Goal: Information Seeking & Learning: Learn about a topic

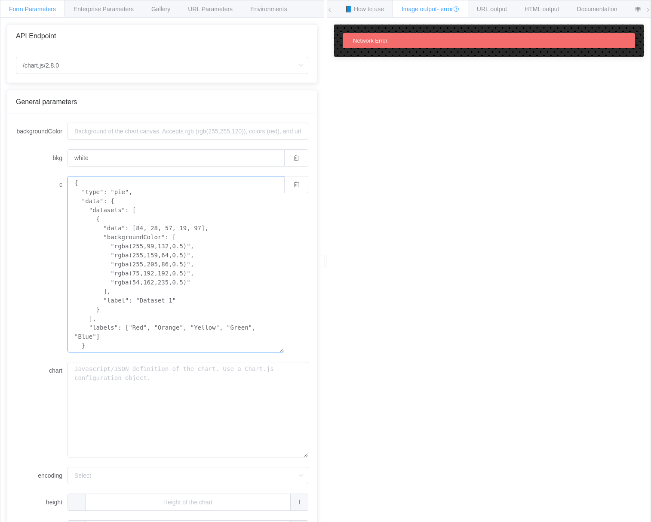
click at [118, 243] on textarea "{ "type": "pie", "data": { "datasets": [ { "data": [84, 28, 57, 19, 97], "backg…" at bounding box center [176, 264] width 217 height 176
click at [119, 243] on textarea "{ "type": "pie", "data": { "datasets": [ { "data": [84, 28, 57, 19, 97], "backg…" at bounding box center [176, 264] width 217 height 176
click at [20, 197] on div "c { "type": "pie", "data": { "datasets": [ { "data": [84, 28, 57, 19, 97], "bac…" at bounding box center [162, 264] width 292 height 176
click at [610, 13] on div "Documentation" at bounding box center [597, 8] width 58 height 17
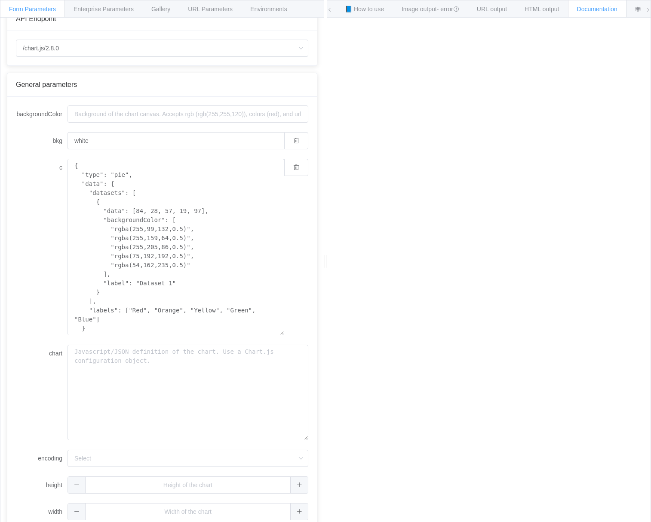
scroll to position [26, 0]
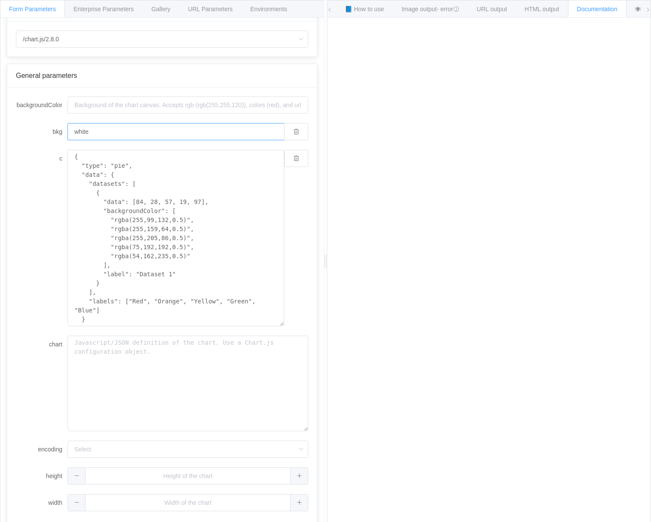
click at [132, 134] on input "white" at bounding box center [176, 131] width 217 height 17
click at [113, 107] on input "backgroundColor" at bounding box center [188, 104] width 241 height 17
drag, startPoint x: 52, startPoint y: 178, endPoint x: 59, endPoint y: 187, distance: 12.0
click at [52, 179] on div "c { "type": "pie", "data": { "datasets": [ { "data": [84, 28, 57, 19, 97], "bac…" at bounding box center [162, 238] width 292 height 176
click at [108, 180] on textarea "{ "type": "pie", "data": { "datasets": [ { "data": [84, 28, 57, 19, 97], "backg…" at bounding box center [176, 238] width 217 height 176
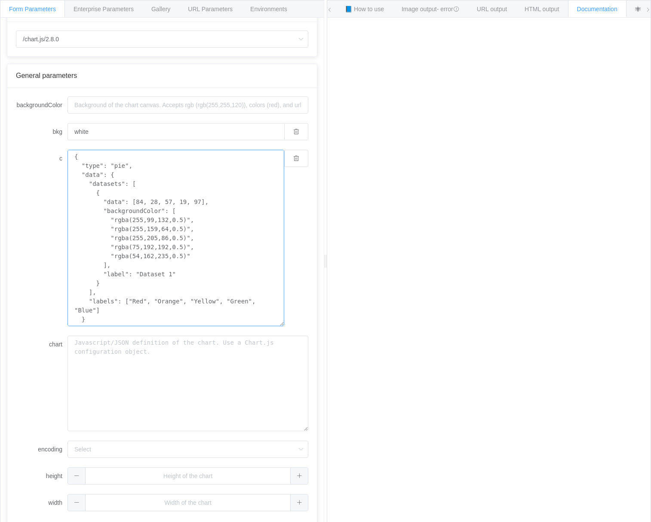
click at [108, 180] on textarea "{ "type": "pie", "data": { "datasets": [ { "data": [84, 28, 57, 19, 97], "backg…" at bounding box center [176, 238] width 217 height 176
click at [113, 219] on textarea "{ "type": "pie", "data": { "datasets": [ { "data": [84, 28, 57, 19, 97], "backg…" at bounding box center [176, 238] width 217 height 176
type textarea "{ "type": "pie", "data": { "datasets": [ { "data": [84, 28, 57, 19, 97], "backg…"
click at [132, 326] on form "backgroundColor bkg white c { "type": "pie", "data": { "datasets": [ { "data": …" at bounding box center [162, 303] width 292 height 415
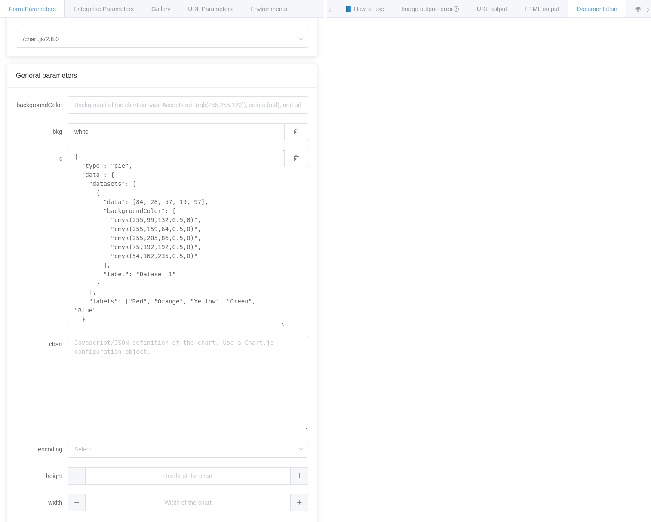
click at [132, 302] on textarea "{ "type": "pie", "data": { "datasets": [ { "data": [84, 28, 57, 19, 97], "backg…" at bounding box center [176, 238] width 217 height 176
click at [97, 310] on textarea "{ "type": "pie", "data": { "datasets": [ { "data": [84, 28, 57, 19, 97], "backg…" at bounding box center [176, 238] width 217 height 176
click at [9, 298] on div "backgroundColor bkg white c { "type": "pie", "data": { "datasets": [ { "data": …" at bounding box center [162, 308] width 310 height 441
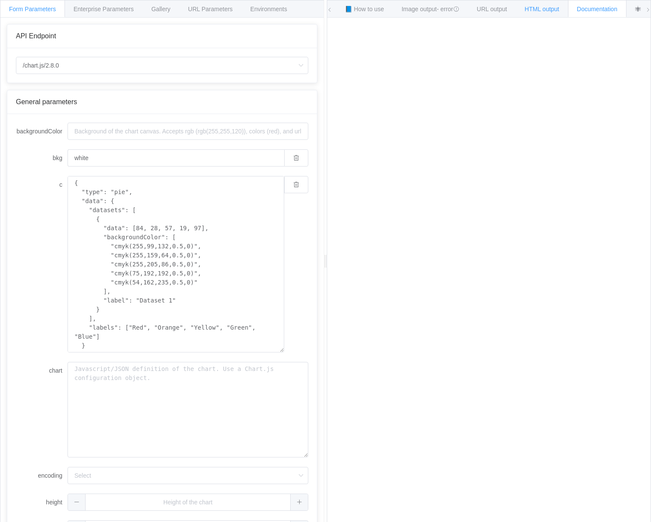
click at [547, 12] on span "HTML output" at bounding box center [542, 9] width 34 height 7
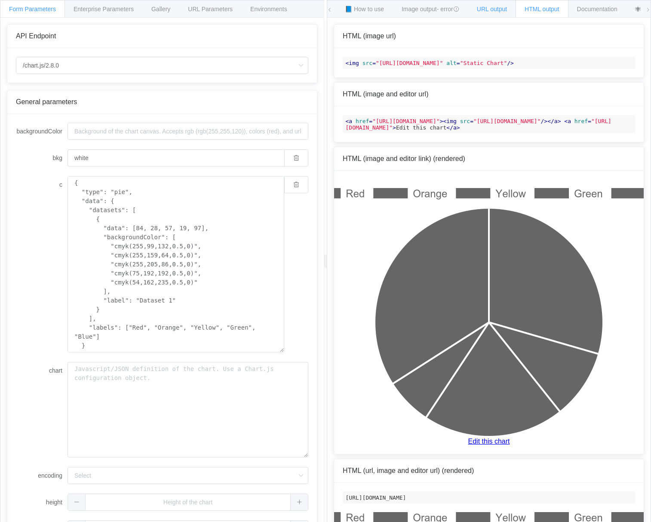
click at [507, 11] on span "URL output" at bounding box center [492, 9] width 30 height 7
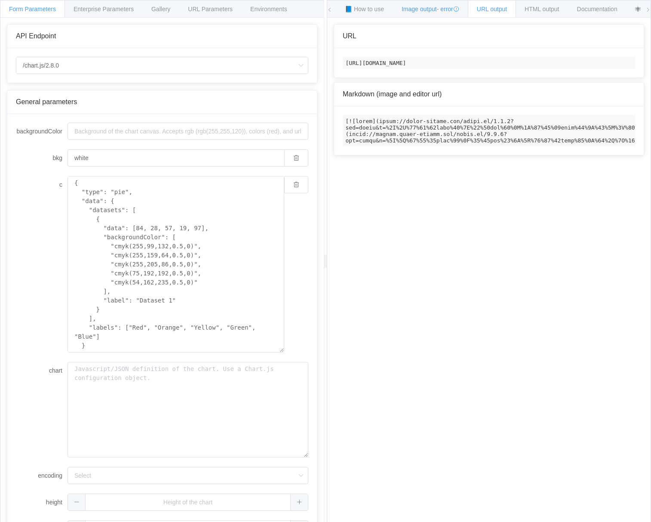
click at [442, 12] on span "- error" at bounding box center [448, 9] width 22 height 7
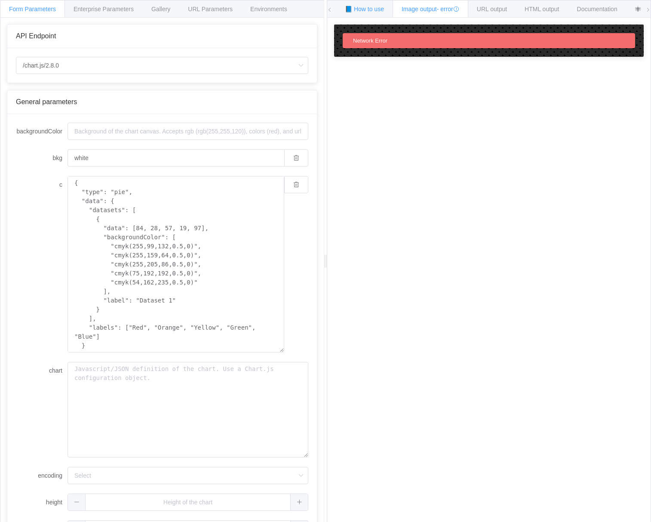
click at [369, 11] on span "📘 How to use" at bounding box center [364, 9] width 39 height 7
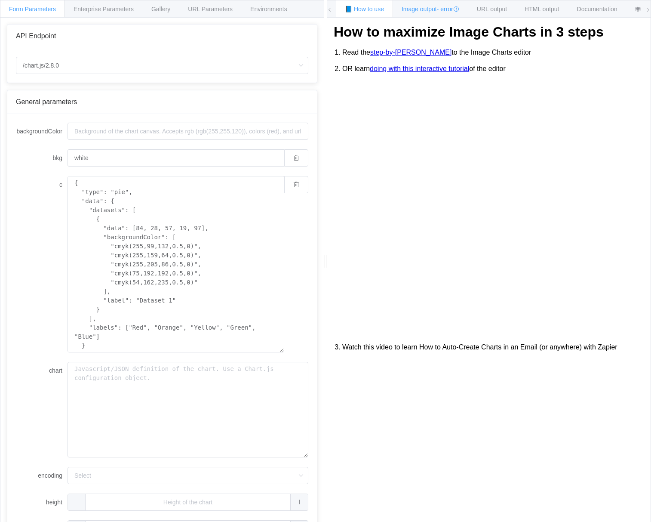
click at [440, 7] on span "- error" at bounding box center [448, 9] width 22 height 7
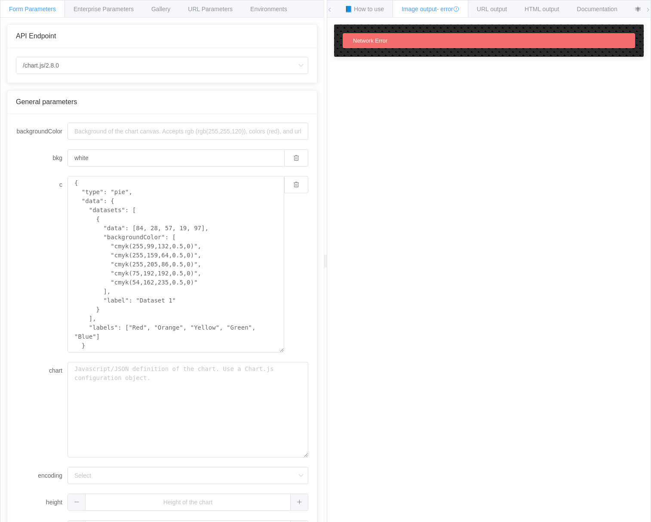
click at [32, 213] on div "c { "type": "pie", "data": { "datasets": [ { "data": [84, 28, 57, 19, 97], "bac…" at bounding box center [162, 264] width 292 height 176
click at [192, 132] on input "backgroundColor" at bounding box center [188, 131] width 241 height 17
click at [275, 8] on span "Environments" at bounding box center [268, 9] width 37 height 7
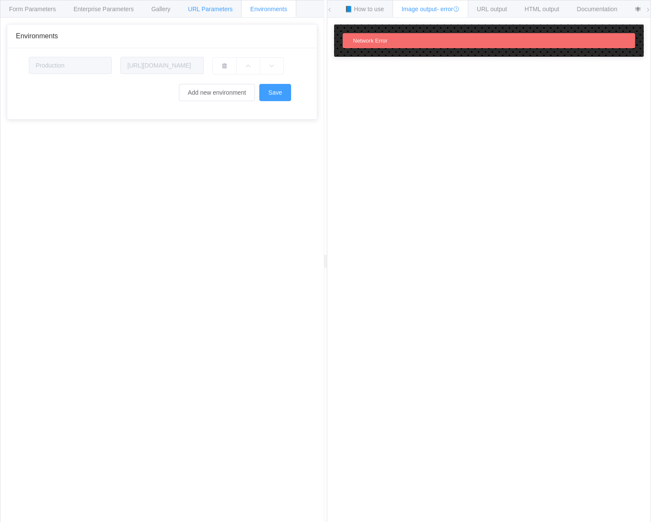
click at [197, 11] on span "URL Parameters" at bounding box center [210, 9] width 45 height 7
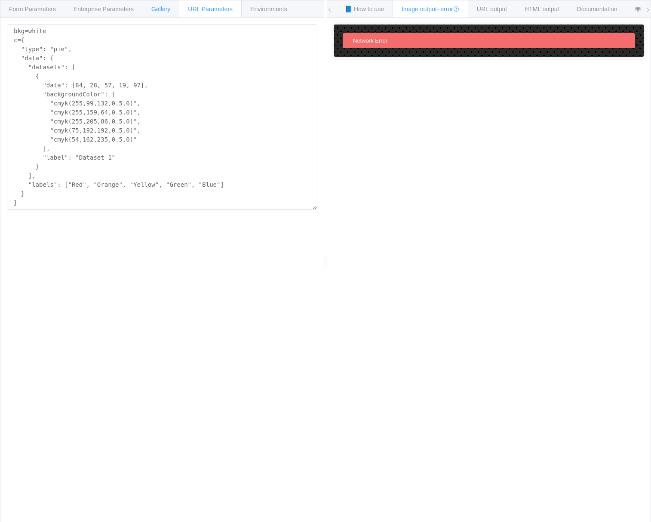
click at [156, 9] on span "Gallery" at bounding box center [160, 9] width 19 height 7
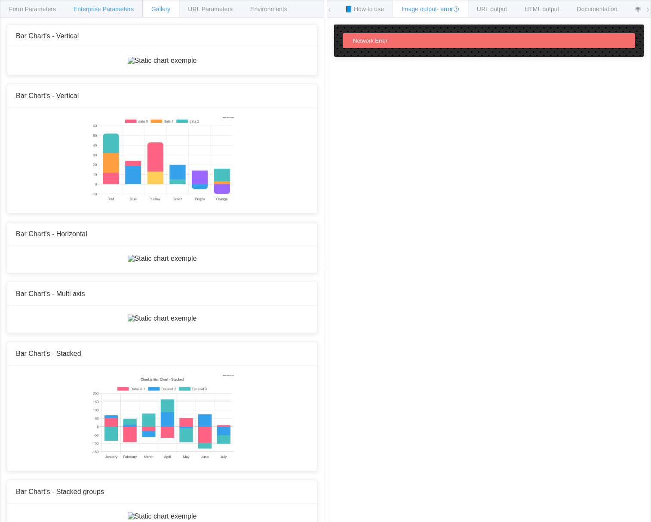
click at [92, 11] on span "Enterprise Parameters" at bounding box center [104, 9] width 60 height 7
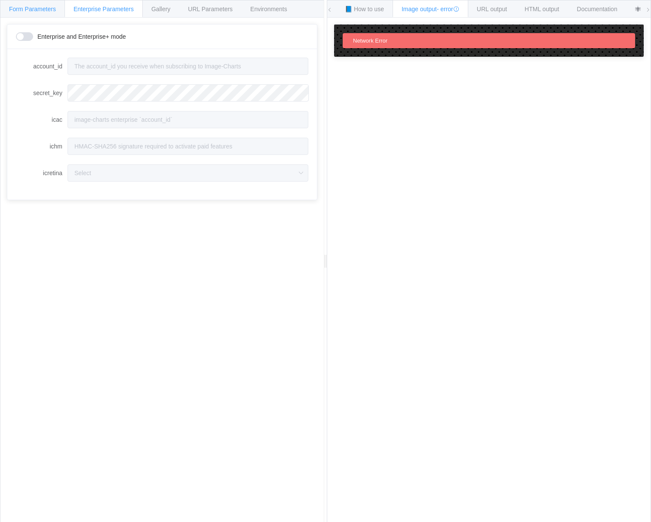
click at [43, 13] on div "Form Parameters" at bounding box center [32, 8] width 65 height 17
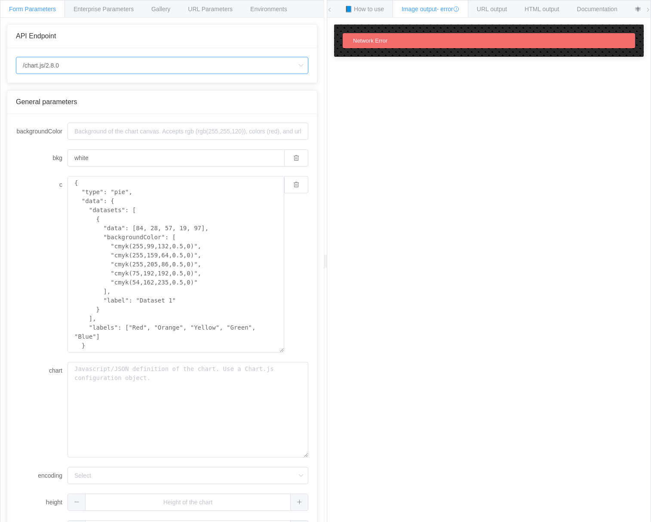
click at [152, 69] on input "/chart.js/2.8.0" at bounding box center [162, 65] width 292 height 17
click at [31, 152] on label "bkg" at bounding box center [42, 157] width 52 height 17
click at [68, 152] on input "white" at bounding box center [176, 157] width 217 height 17
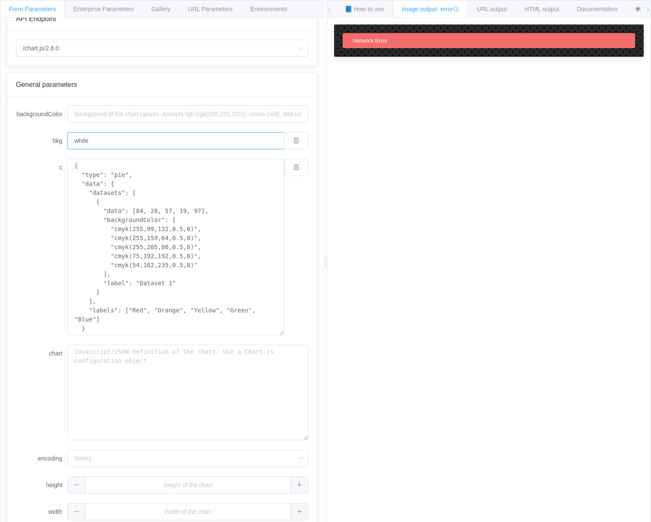
scroll to position [26, 0]
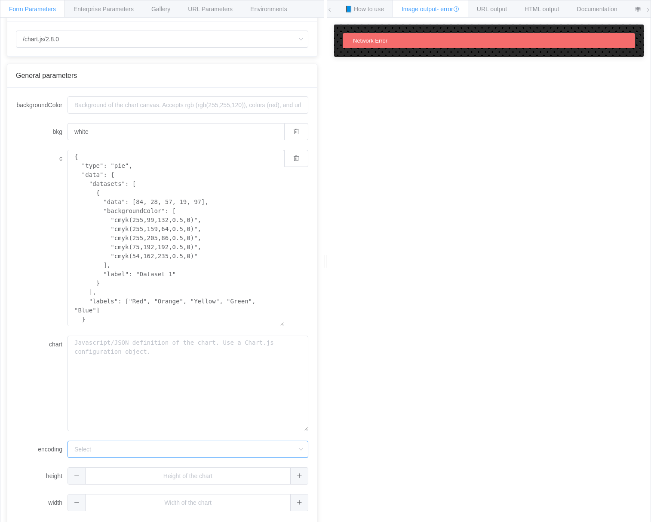
click at [153, 453] on input "encoding" at bounding box center [188, 448] width 241 height 17
click at [37, 424] on div "chart" at bounding box center [162, 383] width 292 height 95
click at [234, 477] on input "text" at bounding box center [188, 475] width 241 height 17
click at [206, 382] on textarea "chart" at bounding box center [188, 383] width 241 height 95
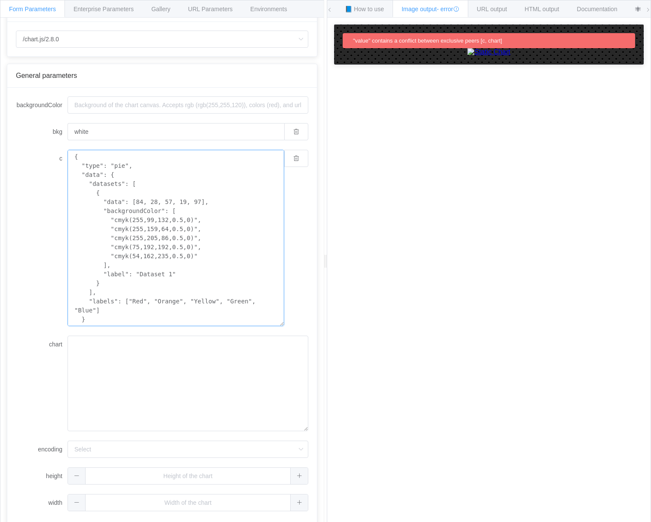
click at [201, 309] on textarea "{ "type": "pie", "data": { "datasets": [ { "data": [84, 28, 57, 19, 97], "backg…" at bounding box center [176, 238] width 217 height 176
click at [16, 289] on div "c { "type": "pie", "data": { "datasets": [ { "data": [84, 28, 57, 19, 97], "bac…" at bounding box center [162, 238] width 292 height 176
click at [83, 352] on textarea "chart" at bounding box center [188, 383] width 241 height 95
click at [93, 343] on textarea "chart" at bounding box center [188, 383] width 241 height 95
click at [105, 366] on textarea "chart" at bounding box center [188, 383] width 241 height 95
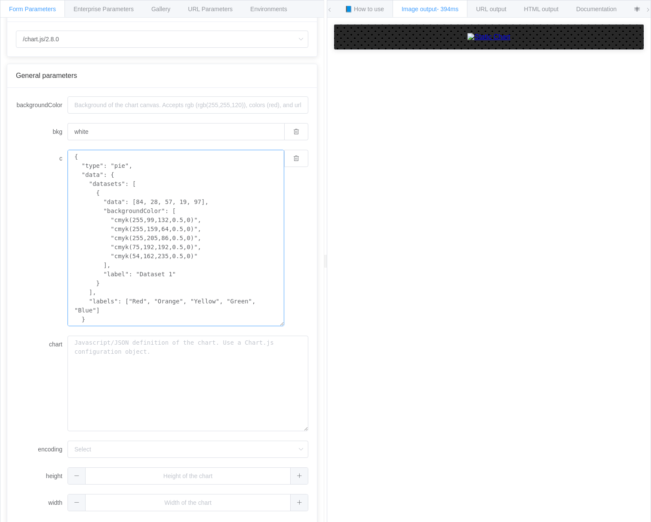
click at [111, 169] on textarea "{ "type": "pie", "data": { "datasets": [ { "data": [84, 28, 57, 19, 97], "backg…" at bounding box center [176, 238] width 217 height 176
click at [129, 218] on textarea "{ "type": "pie", "data": { "datasets": [ { "data": [84, 28, 57, 19, 97], "backg…" at bounding box center [176, 238] width 217 height 176
click at [136, 251] on textarea "{ "type": "pie", "data": { "datasets": [ { "data": [84, 28, 57, 19, 97], "backg…" at bounding box center [176, 238] width 217 height 176
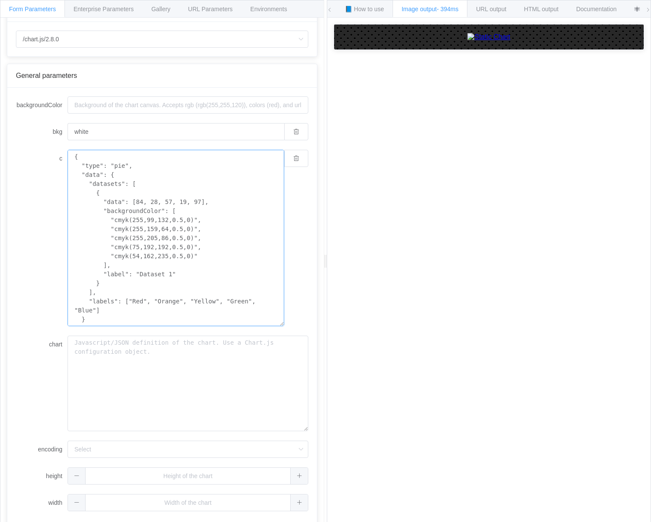
click at [132, 224] on textarea "{ "type": "pie", "data": { "datasets": [ { "data": [84, 28, 57, 19, 97], "backg…" at bounding box center [176, 238] width 217 height 176
click at [422, 9] on span "Image output - 394ms" at bounding box center [430, 9] width 57 height 7
click at [363, 10] on span "📘 How to use" at bounding box center [364, 9] width 39 height 7
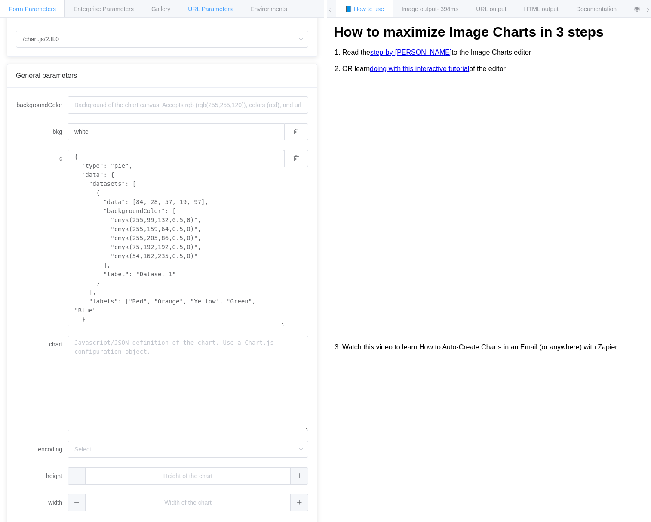
click at [209, 8] on span "URL Parameters" at bounding box center [210, 9] width 45 height 7
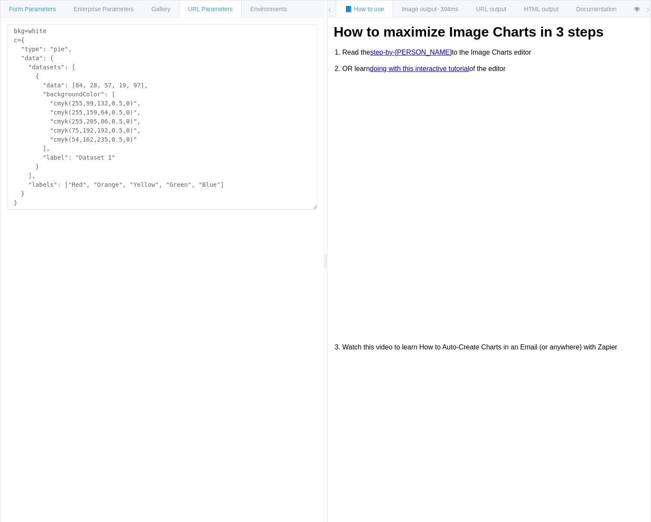
click at [25, 7] on span "Form Parameters" at bounding box center [32, 9] width 47 height 7
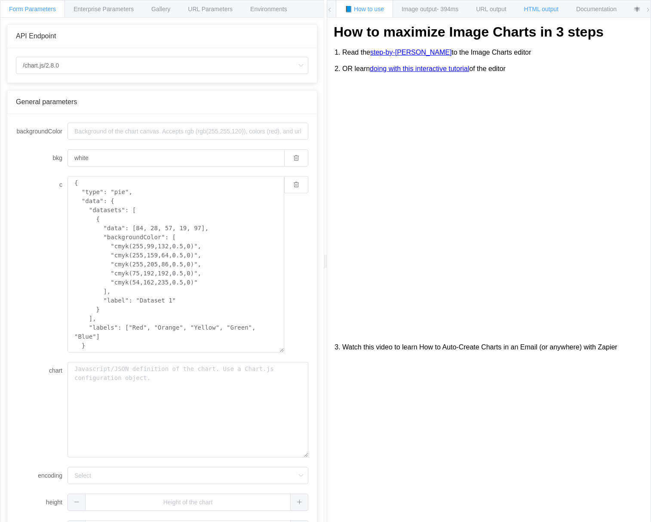
click at [554, 10] on span "HTML output" at bounding box center [541, 9] width 34 height 7
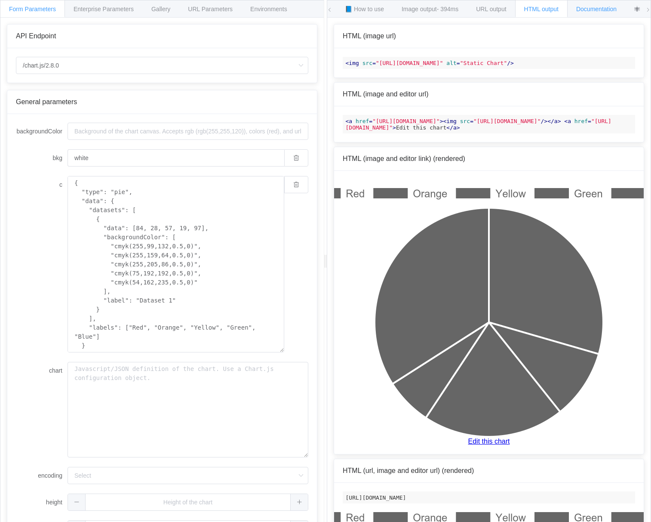
click at [605, 9] on span "Documentation" at bounding box center [596, 9] width 40 height 7
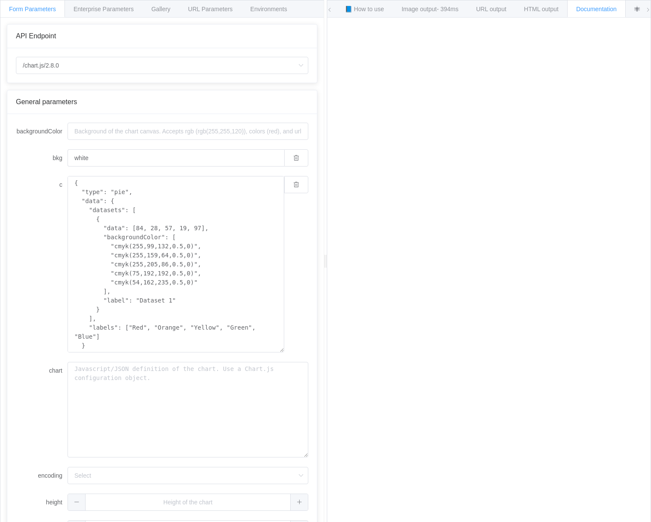
click at [34, 376] on label "chart" at bounding box center [42, 370] width 52 height 17
click at [68, 376] on textarea "chart" at bounding box center [188, 409] width 241 height 95
click at [134, 375] on textarea "chart" at bounding box center [188, 409] width 241 height 95
click at [17, 276] on div "c { "type": "pie", "data": { "datasets": [ { "data": [84, 28, 57, 19, 97], "bac…" at bounding box center [162, 264] width 292 height 176
drag, startPoint x: 94, startPoint y: 186, endPoint x: 97, endPoint y: 191, distance: 5.9
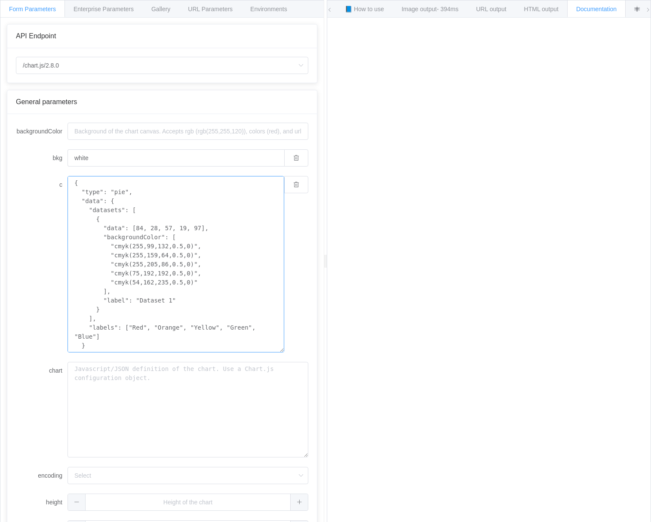
click at [94, 186] on textarea "{ "type": "pie", "data": { "datasets": [ { "data": [84, 28, 57, 19, 97], "backg…" at bounding box center [176, 264] width 217 height 176
click at [42, 314] on div "c { "type": "pie", "data": { "datasets": [ { "data": [84, 28, 57, 19, 97], "bac…" at bounding box center [162, 264] width 292 height 176
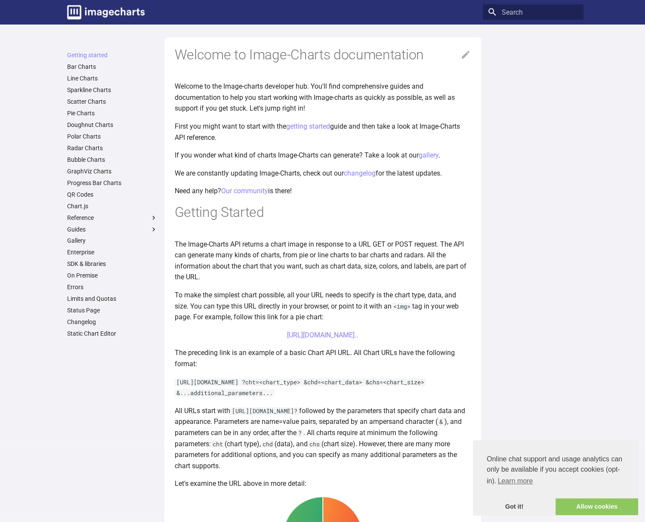
click at [486, 147] on div at bounding box center [533, 280] width 101 height 464
drag, startPoint x: 502, startPoint y: 105, endPoint x: 520, endPoint y: 22, distance: 85.1
click at [502, 102] on div at bounding box center [533, 280] width 101 height 464
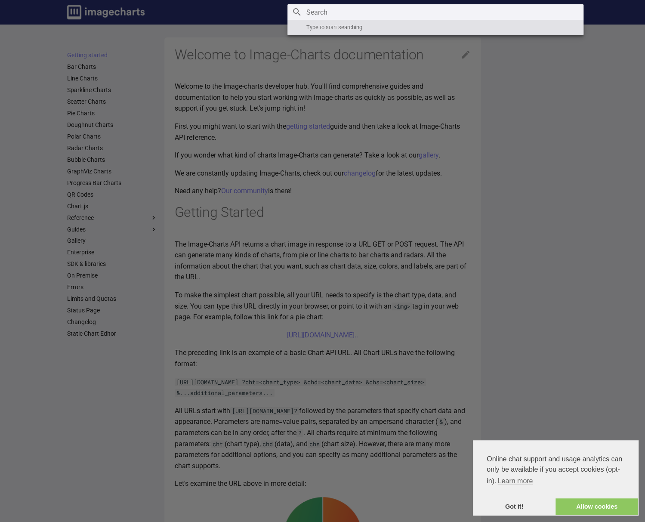
click at [523, 18] on input "Search" at bounding box center [435, 11] width 296 height 15
click at [564, 116] on label "Header" at bounding box center [322, 522] width 645 height 1044
click at [0, 0] on input "checkbox" at bounding box center [0, 0] width 0 height 0
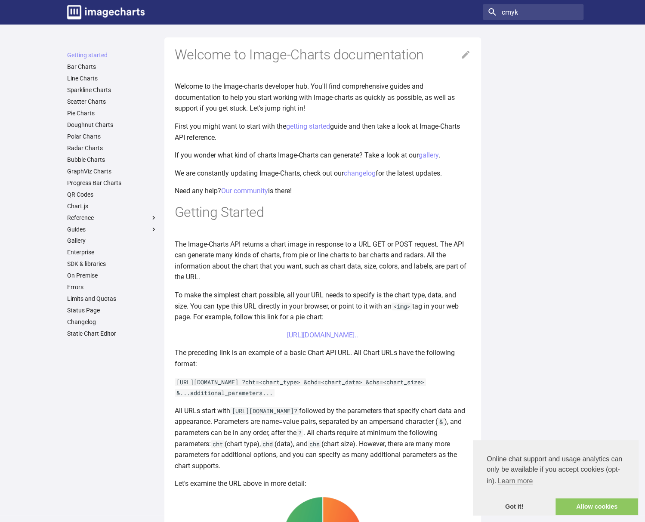
scroll to position [397, 0]
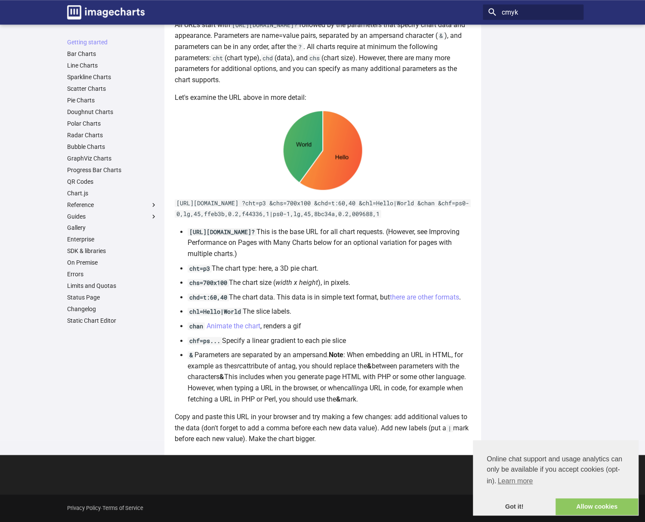
click at [408, 326] on li "chan Animate the chart , renders a gif" at bounding box center [329, 325] width 283 height 11
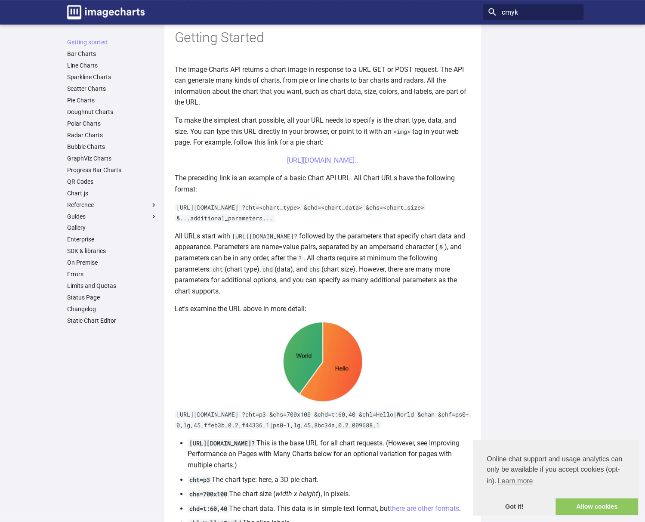
scroll to position [344, 0]
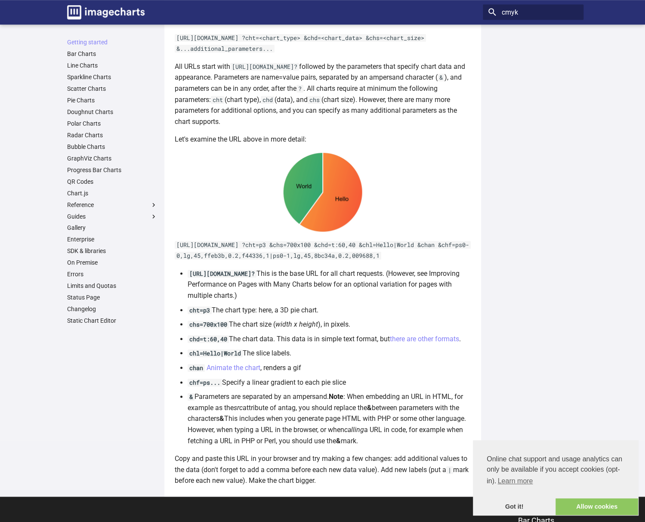
click at [100, 359] on div "Getting started Bar Charts Line Charts Sparkline Charts Scatter Charts Pie Char…" at bounding box center [112, 266] width 101 height 462
click at [86, 376] on div "Getting started Bar Charts Line Charts Sparkline Charts Scatter Charts Pie Char…" at bounding box center [112, 266] width 101 height 462
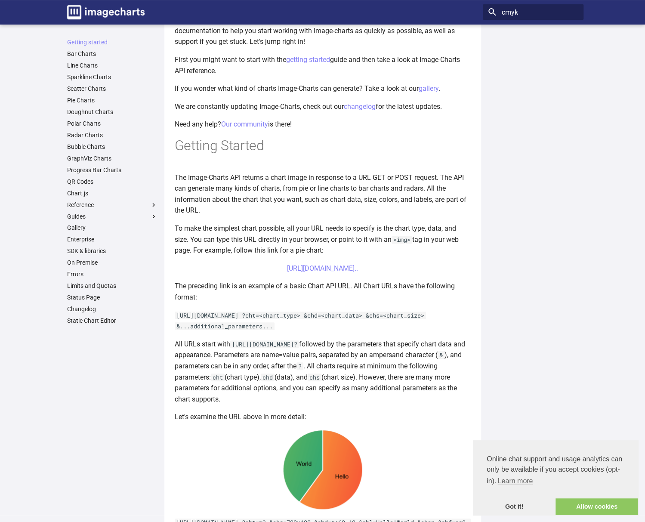
scroll to position [0, 0]
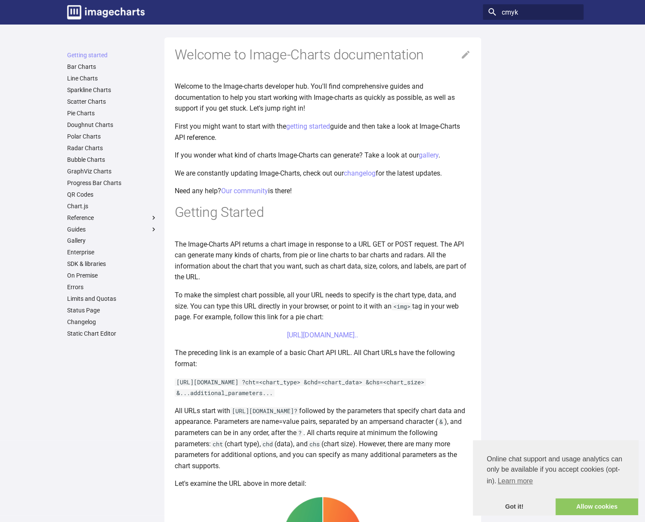
drag, startPoint x: 552, startPoint y: 66, endPoint x: 537, endPoint y: 30, distance: 39.0
click at [552, 66] on div at bounding box center [533, 280] width 101 height 464
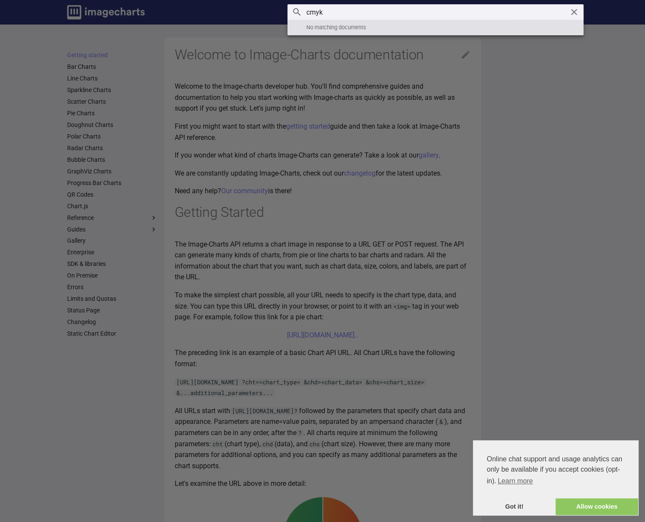
click at [536, 19] on input "cmyk" at bounding box center [435, 11] width 296 height 15
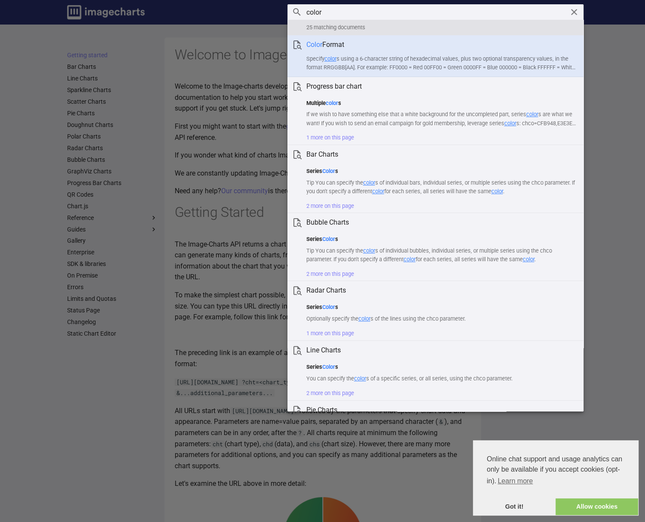
type input "color"
click at [394, 56] on p "Specify color s using a 6-character string of hexadecimal values, plus two opti…" at bounding box center [441, 63] width 270 height 17
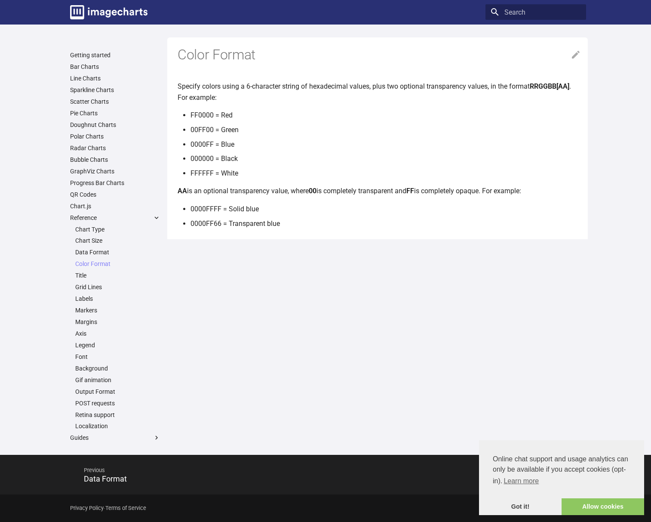
click at [268, 272] on main "Getting started Bar Charts Line Charts Sparkline Charts Scatter Charts Pie Char…" at bounding box center [325, 240] width 651 height 430
click at [192, 293] on main "Getting started Bar Charts Line Charts Sparkline Charts Scatter Charts Pie Char…" at bounding box center [325, 240] width 651 height 430
click at [96, 262] on link "Color Format" at bounding box center [117, 264] width 85 height 8
click at [99, 437] on label "Guides" at bounding box center [115, 438] width 90 height 8
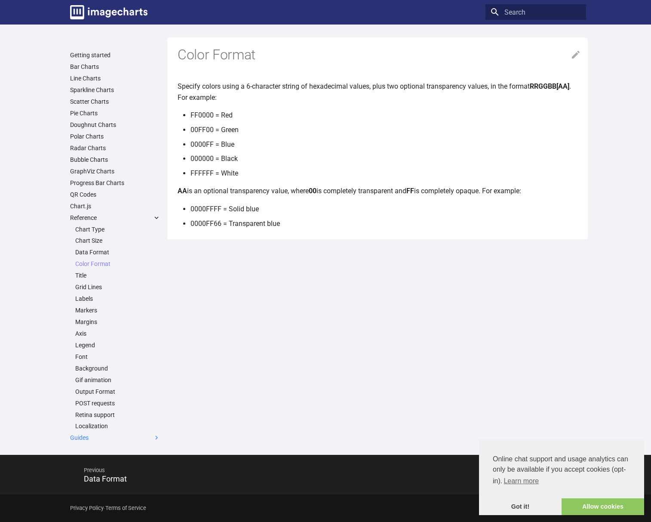
click at [0, 0] on input "Guides" at bounding box center [0, 0] width 0 height 0
click at [86, 204] on link "Chart.js" at bounding box center [115, 206] width 90 height 8
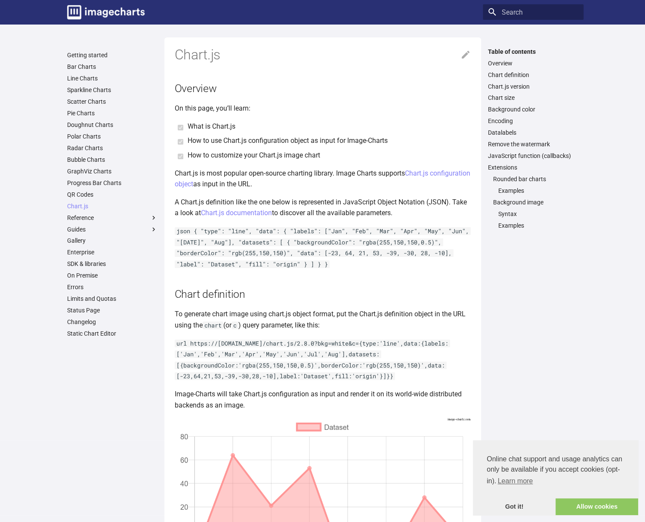
click at [376, 366] on code "url https://image-charts.com/chart.js/2.8.0?bkg=white&c={type:'line',data:{labe…" at bounding box center [312, 359] width 275 height 41
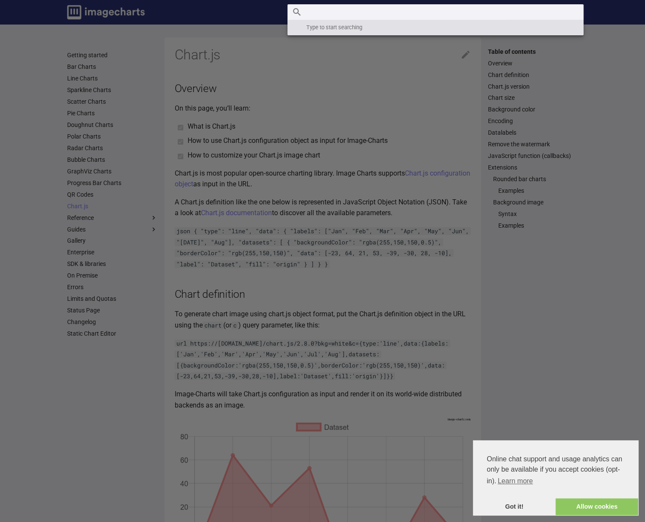
click at [519, 15] on input "Search" at bounding box center [435, 11] width 296 height 15
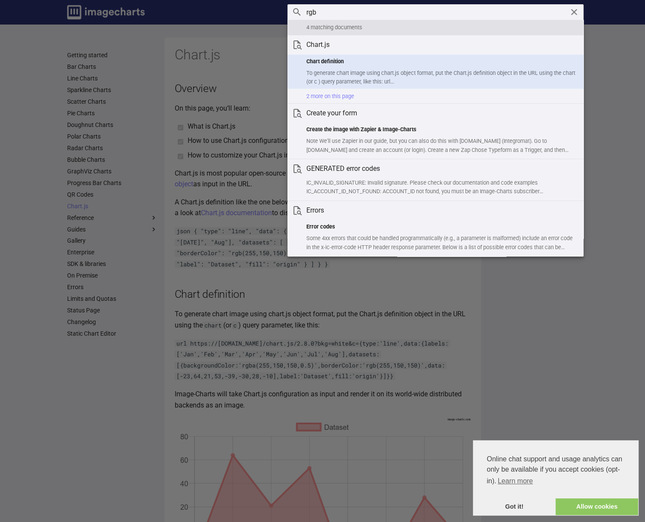
type input "rgb"
click at [342, 61] on h1 "Chart definition" at bounding box center [441, 61] width 270 height 9
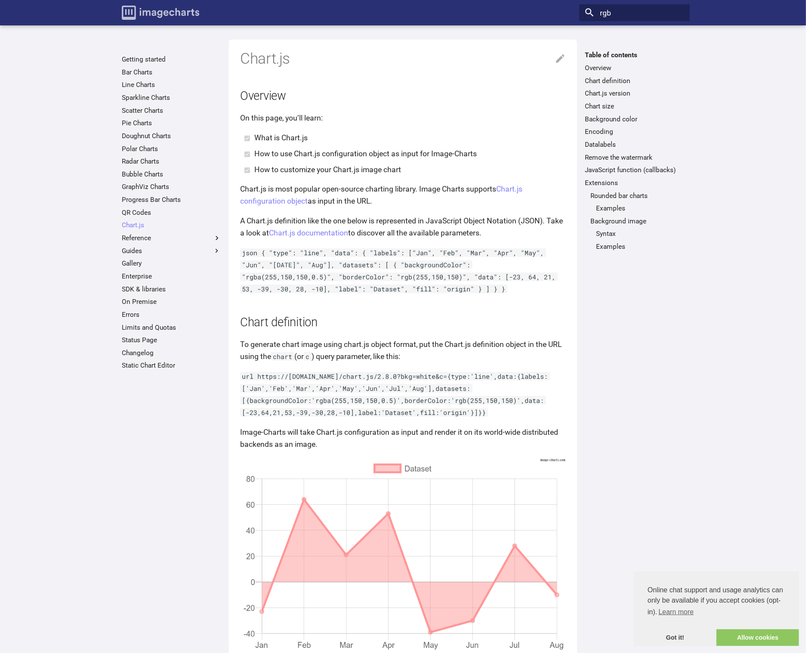
click at [151, 14] on img "Image-Charts documentation" at bounding box center [160, 13] width 77 height 14
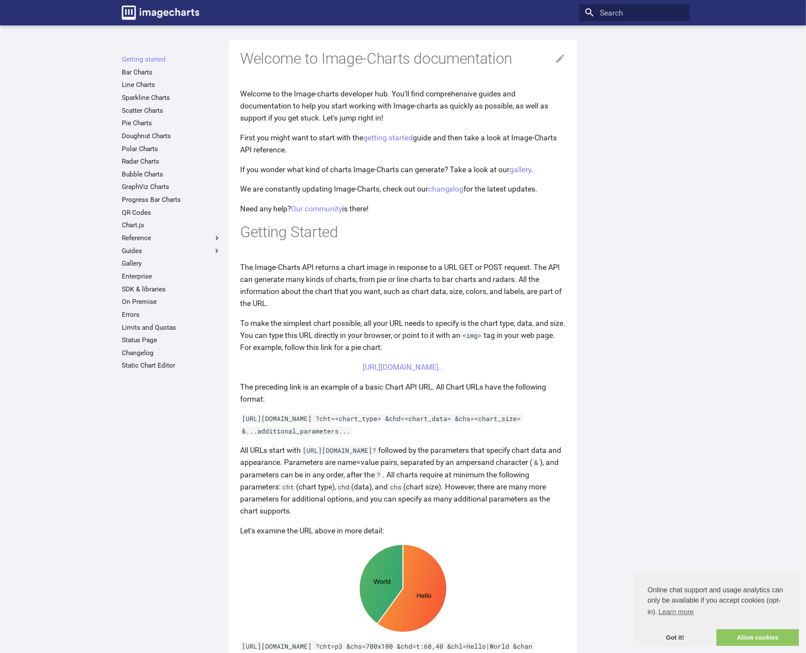
click at [42, 160] on main "Getting started Bar Charts Line Charts Sparkline Charts Scatter Charts Pie Char…" at bounding box center [403, 473] width 806 height 897
click at [29, 282] on main "Getting started Bar Charts Line Charts Sparkline Charts Scatter Charts Pie Char…" at bounding box center [403, 473] width 806 height 897
click at [68, 121] on main "Getting started Bar Charts Line Charts Sparkline Charts Scatter Charts Pie Char…" at bounding box center [403, 473] width 806 height 897
click at [87, 252] on main "Getting started Bar Charts Line Charts Sparkline Charts Scatter Charts Pie Char…" at bounding box center [403, 473] width 806 height 897
click at [140, 235] on label "Reference" at bounding box center [171, 238] width 99 height 9
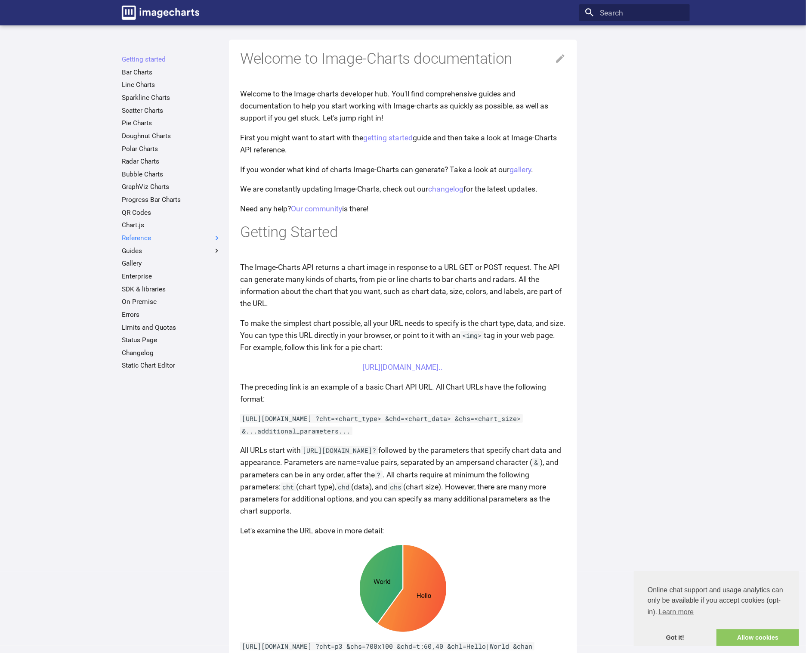
click at [0, 0] on input "Reference" at bounding box center [0, 0] width 0 height 0
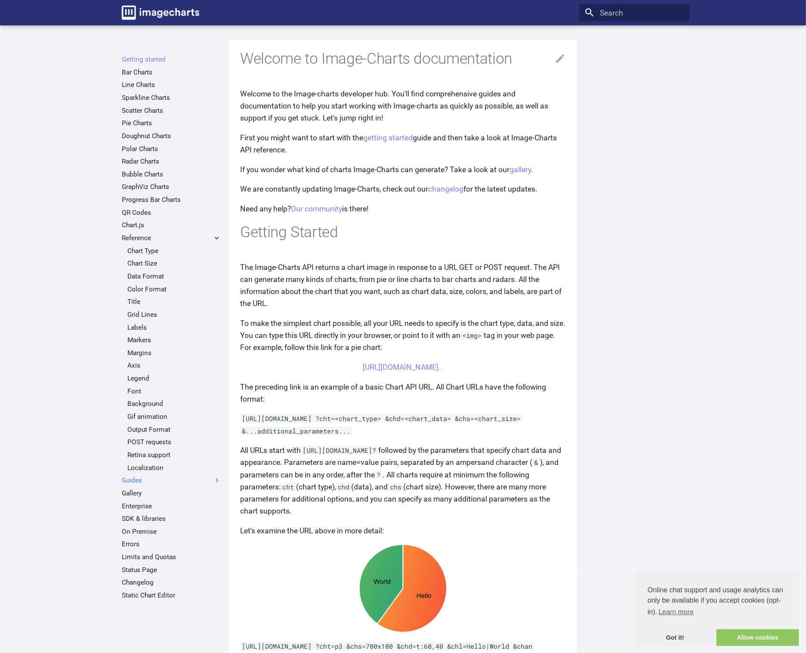
click at [133, 477] on label "Guides" at bounding box center [171, 480] width 99 height 9
click at [0, 0] on input "Guides" at bounding box center [0, 0] width 0 height 0
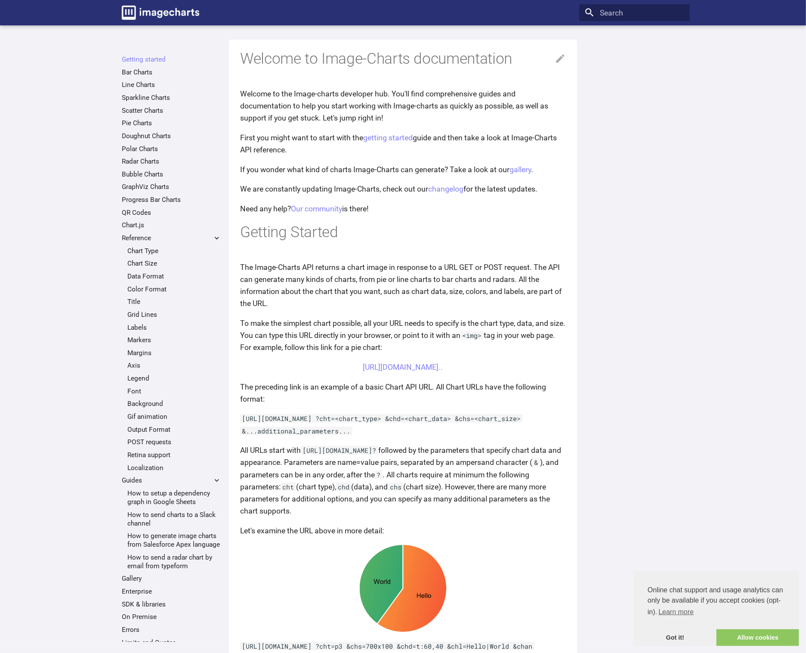
click at [65, 472] on main "Getting started Bar Charts Line Charts Sparkline Charts Scatter Charts Pie Char…" at bounding box center [403, 473] width 806 height 897
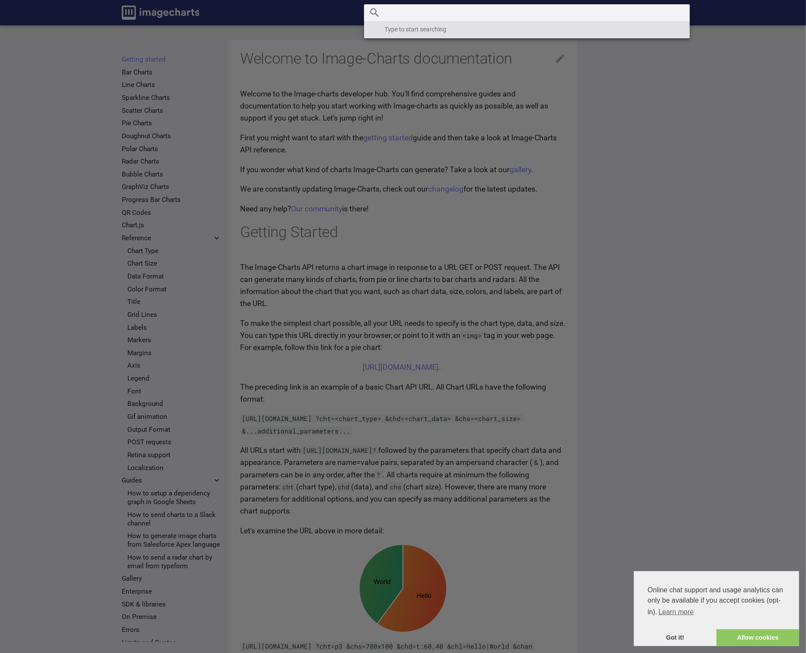
click at [613, 11] on input "Search" at bounding box center [527, 12] width 326 height 17
click at [34, 141] on label "Header" at bounding box center [403, 652] width 806 height 1305
click at [0, 0] on input "checkbox" at bounding box center [0, 0] width 0 height 0
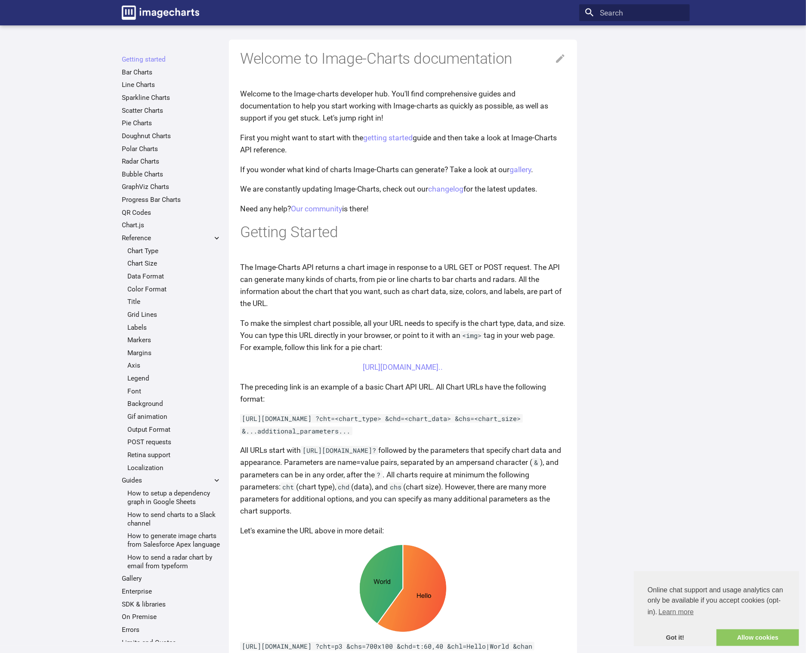
click at [81, 143] on main "Getting started Bar Charts Line Charts Sparkline Charts Scatter Charts Pie Char…" at bounding box center [403, 473] width 806 height 897
click at [147, 286] on link "Color Format" at bounding box center [174, 289] width 94 height 9
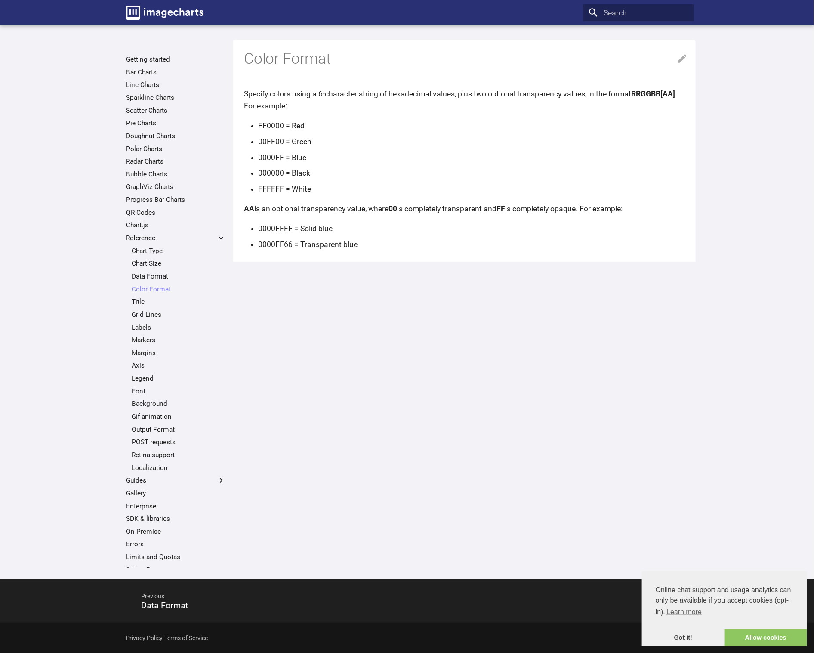
drag, startPoint x: 243, startPoint y: 92, endPoint x: 645, endPoint y: 210, distance: 419.2
click at [645, 210] on div "Color Format Specify colors using a 6-character string of hexadecimal values, p…" at bounding box center [464, 151] width 463 height 222
copy article "Specify colors using a 6-character string of hexadecimal values, plus two optio…"
